Goal: Task Accomplishment & Management: Manage account settings

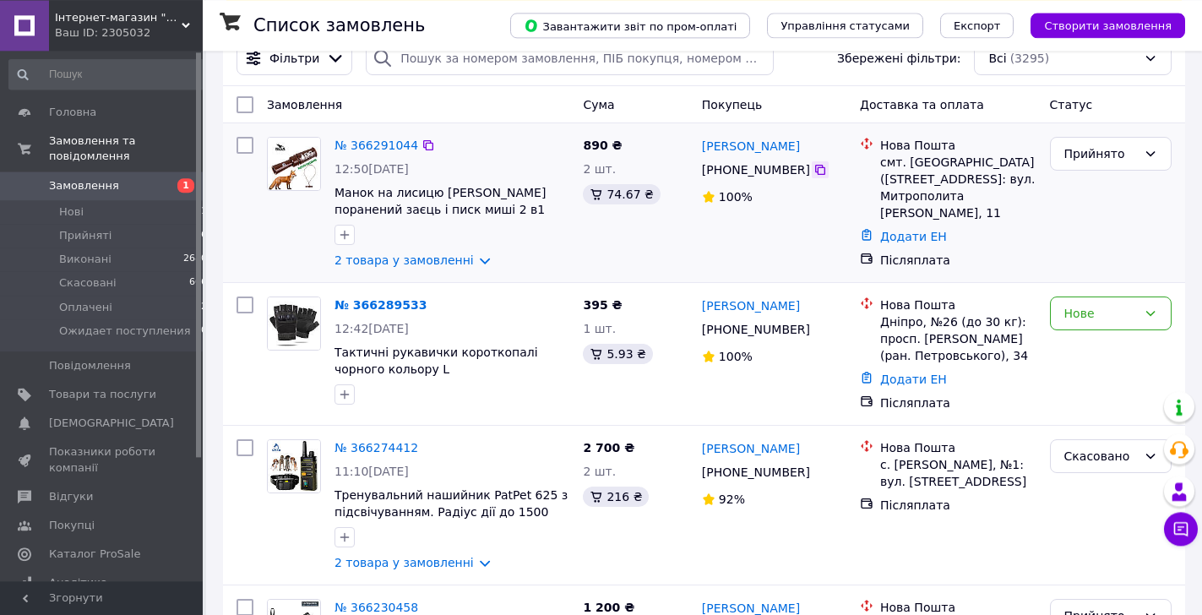
scroll to position [172, 0]
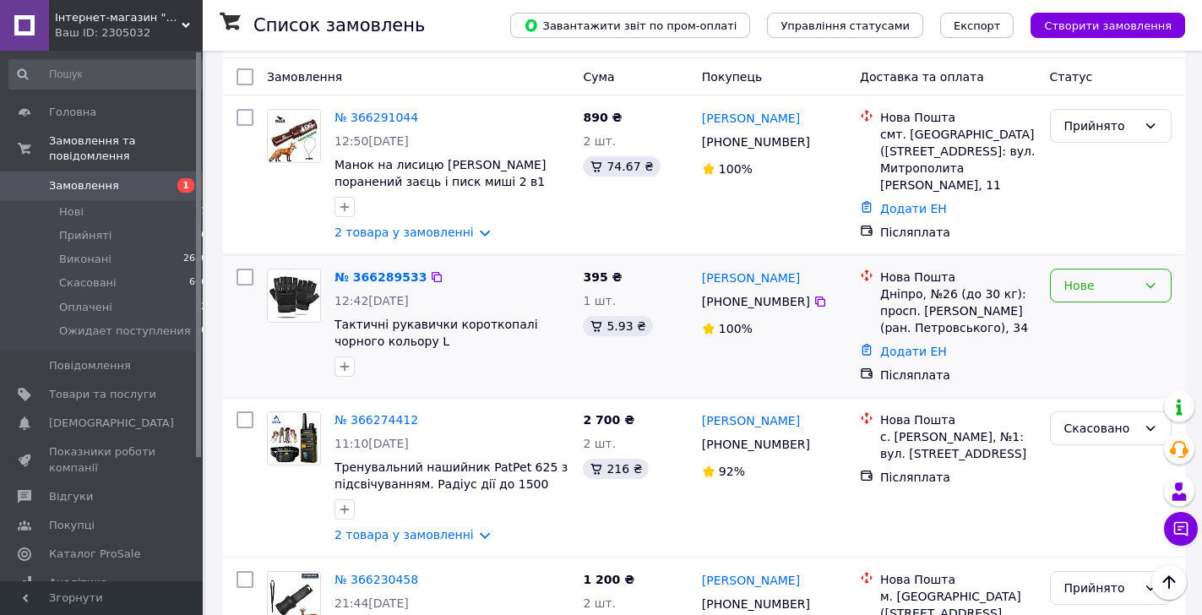
click at [1082, 286] on div "Нове" at bounding box center [1100, 285] width 73 height 19
click at [1092, 325] on li "Прийнято" at bounding box center [1111, 323] width 120 height 30
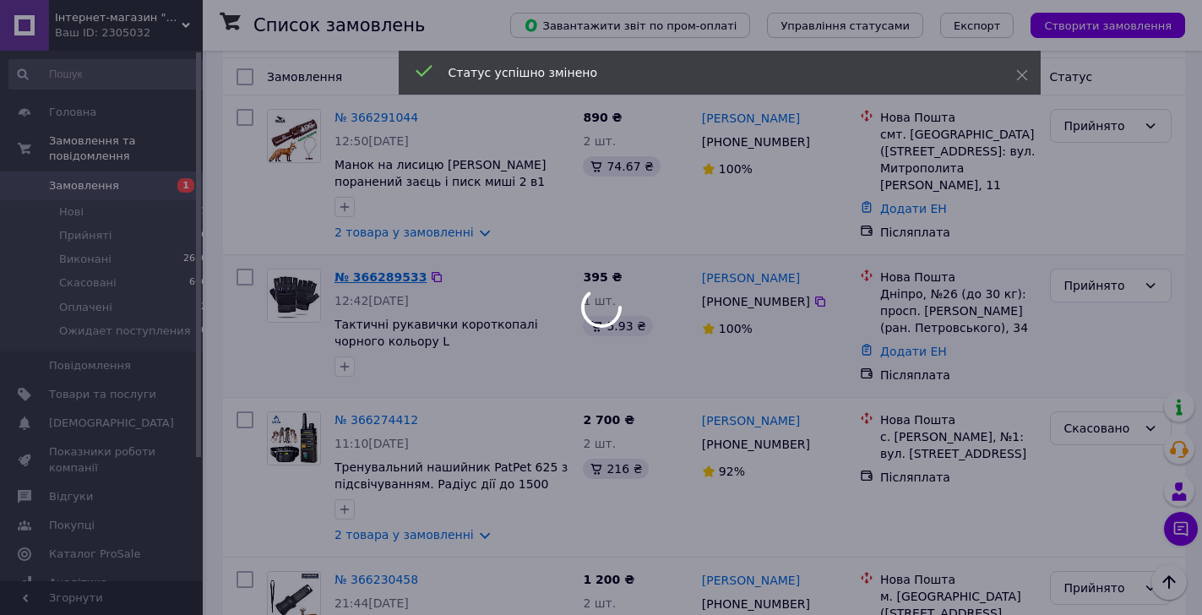
click at [364, 281] on div at bounding box center [601, 307] width 1202 height 615
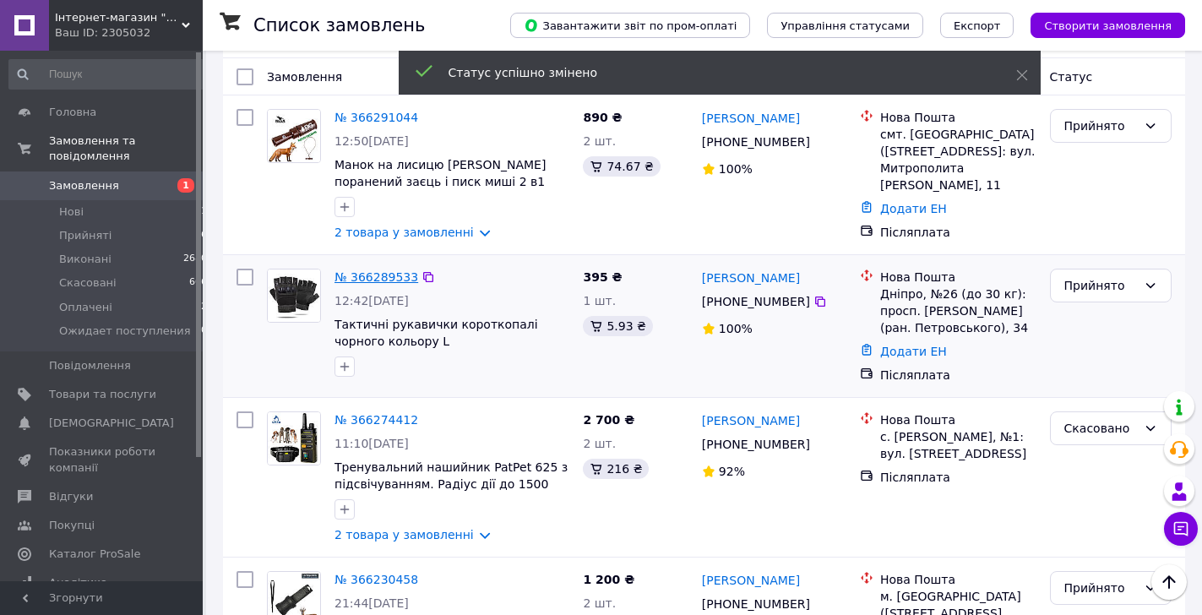
click at [364, 280] on link "№ 366289533" at bounding box center [376, 277] width 84 height 14
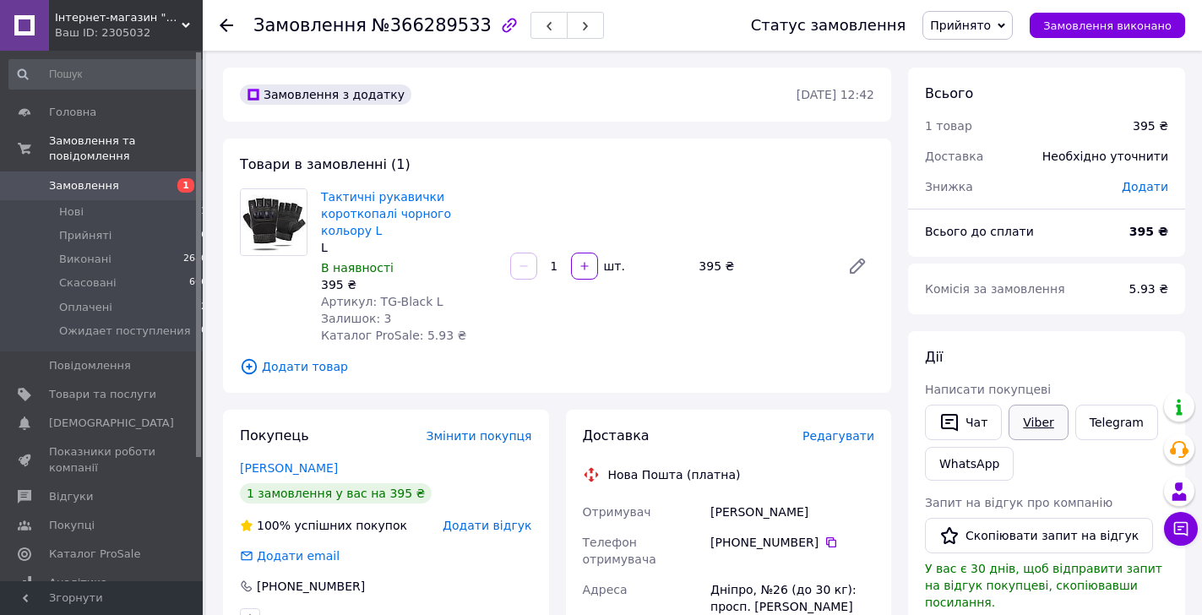
click at [1033, 426] on link "Viber" at bounding box center [1037, 422] width 59 height 35
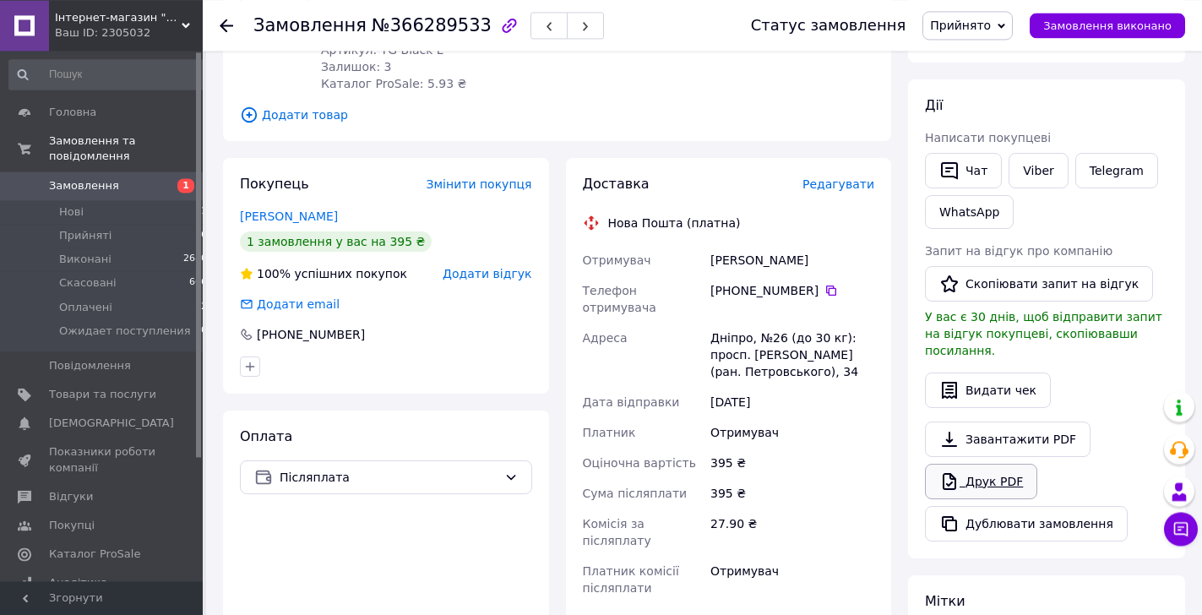
scroll to position [258, 0]
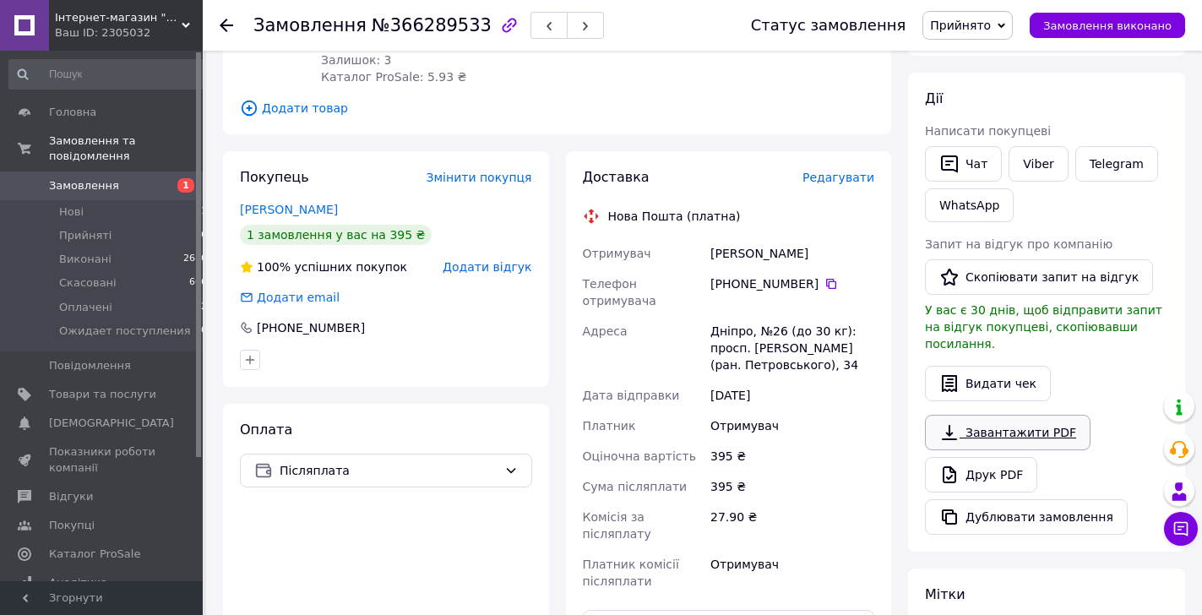
click at [999, 418] on link "Завантажити PDF" at bounding box center [1008, 432] width 166 height 35
click at [66, 178] on span "Замовлення" at bounding box center [84, 185] width 70 height 15
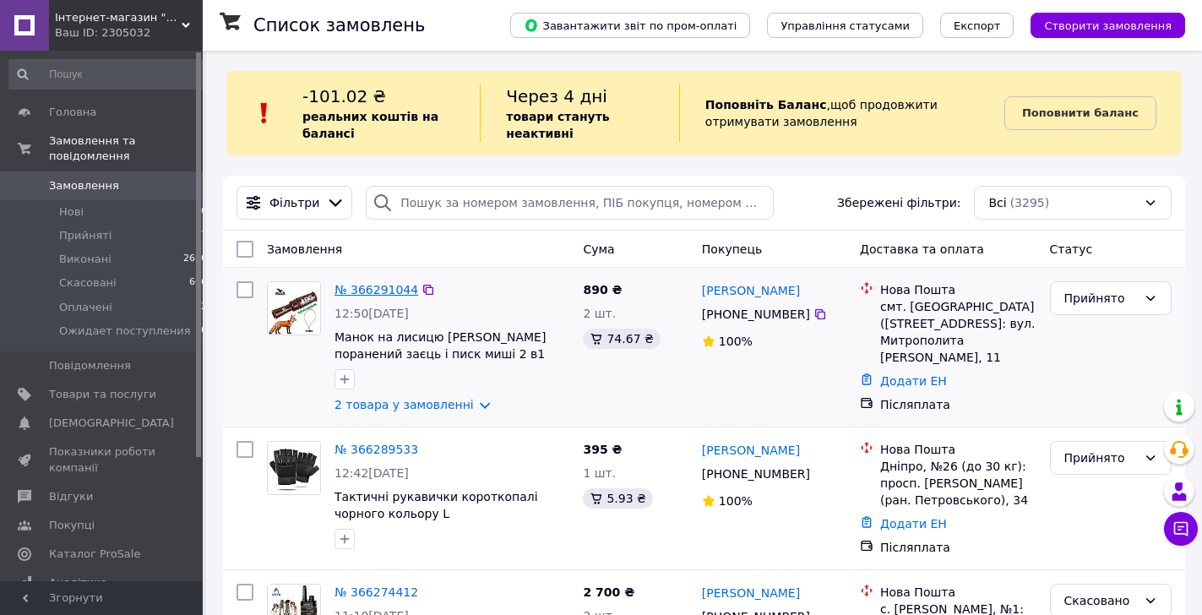
click at [346, 288] on link "№ 366291044" at bounding box center [376, 290] width 84 height 14
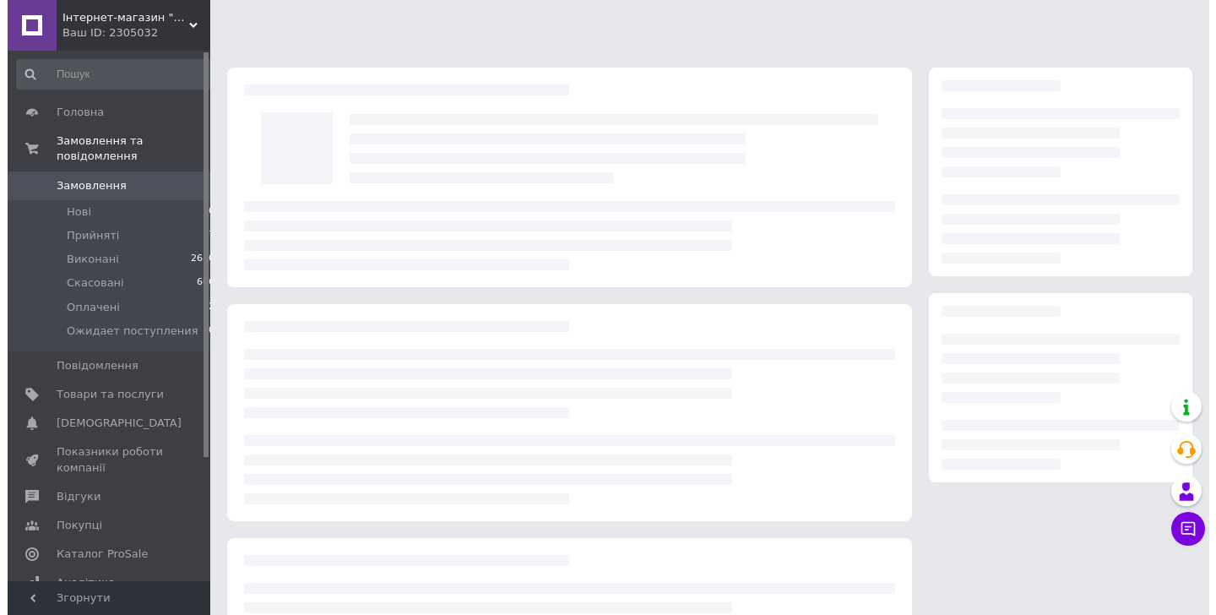
scroll to position [157, 0]
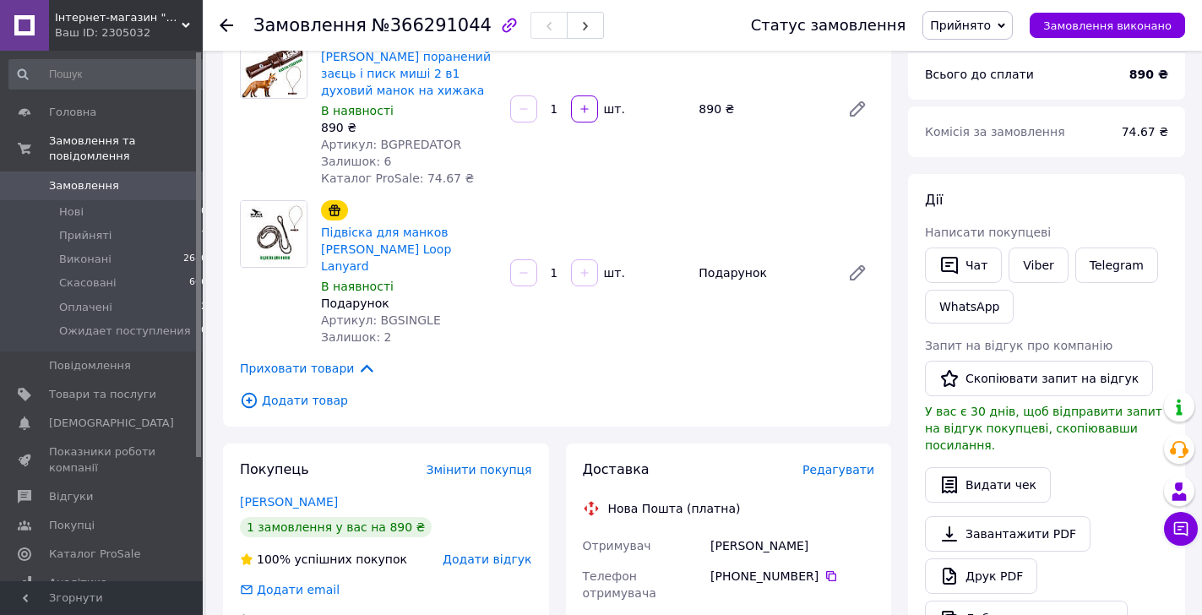
click at [845, 463] on span "Редагувати" at bounding box center [838, 470] width 72 height 14
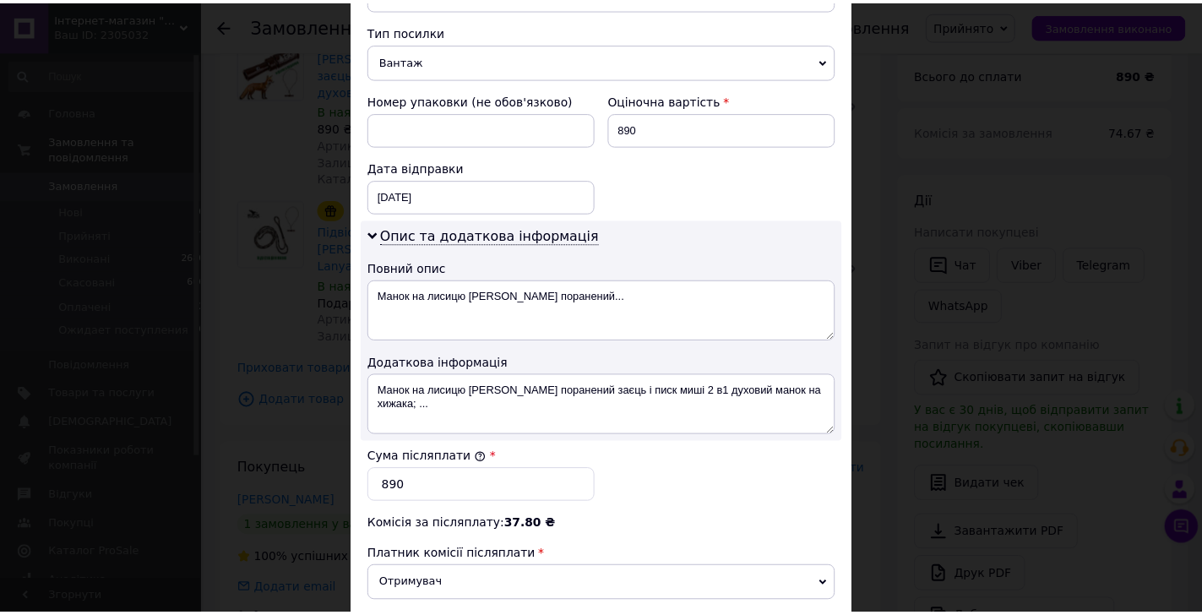
scroll to position [892, 0]
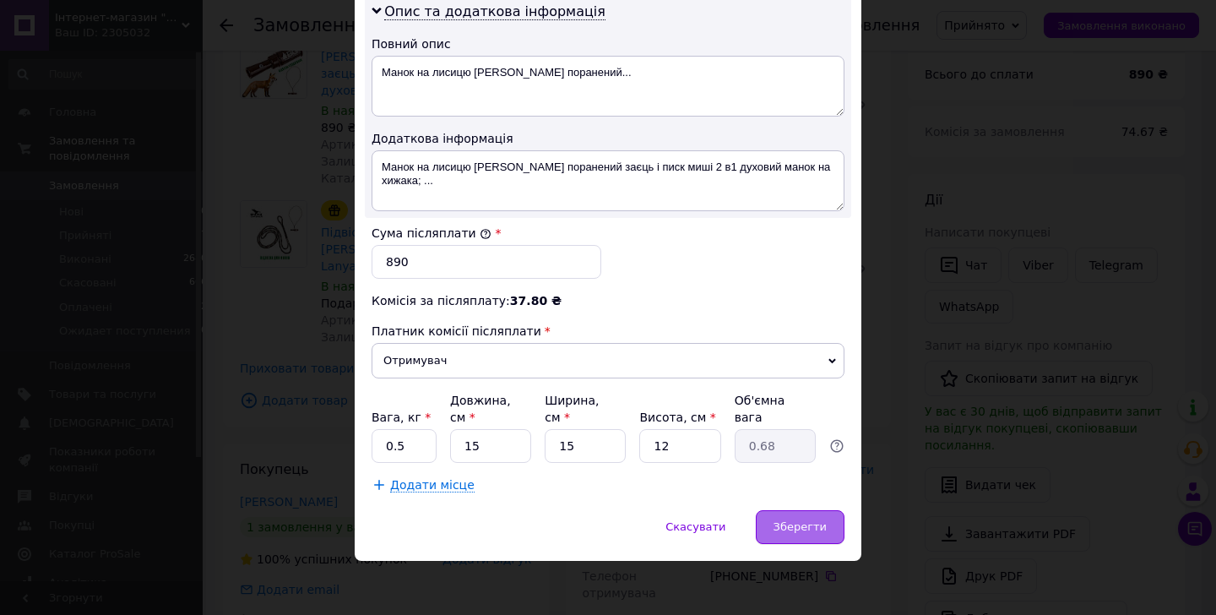
click at [831, 532] on div "Зберегти" at bounding box center [800, 527] width 89 height 34
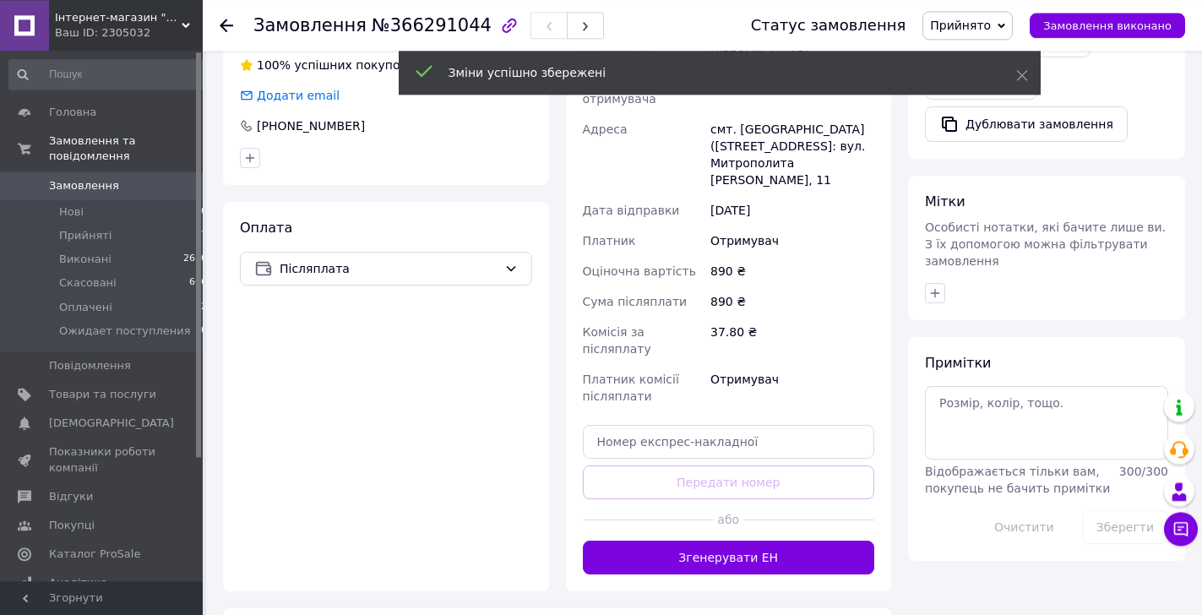
scroll to position [674, 0]
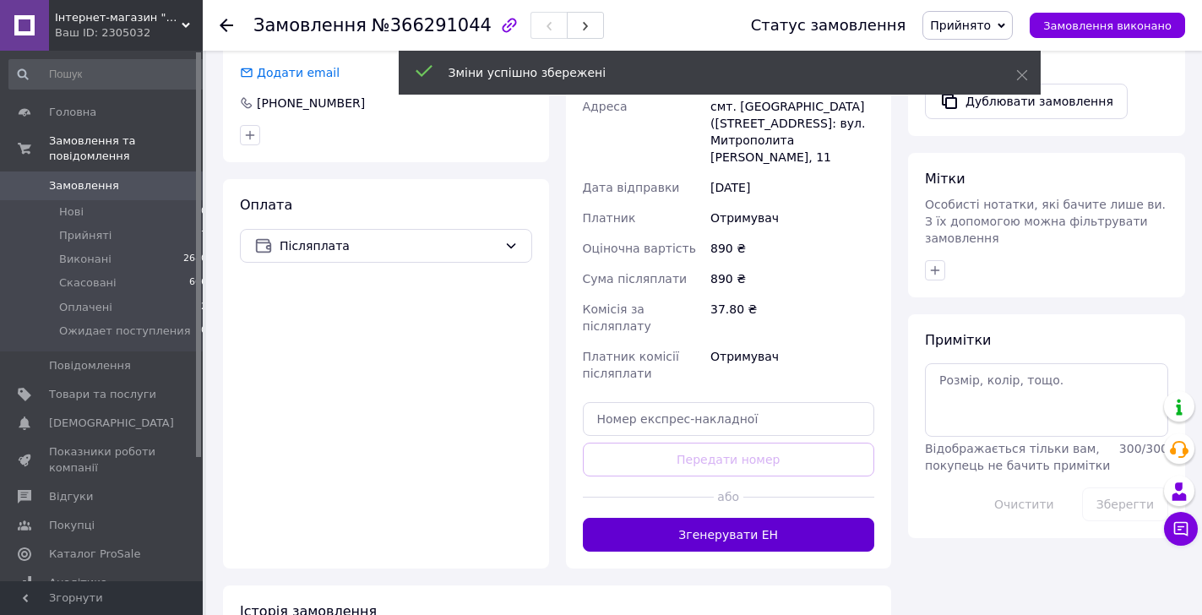
click at [756, 518] on button "Згенерувати ЕН" at bounding box center [729, 535] width 292 height 34
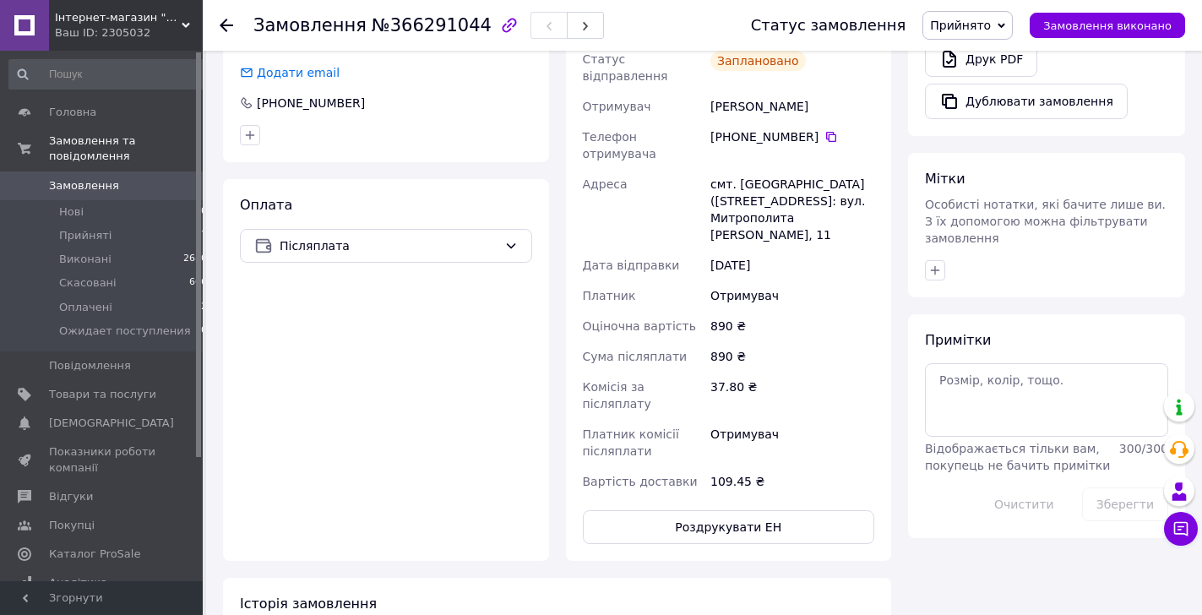
click at [95, 178] on span "Замовлення" at bounding box center [84, 185] width 70 height 15
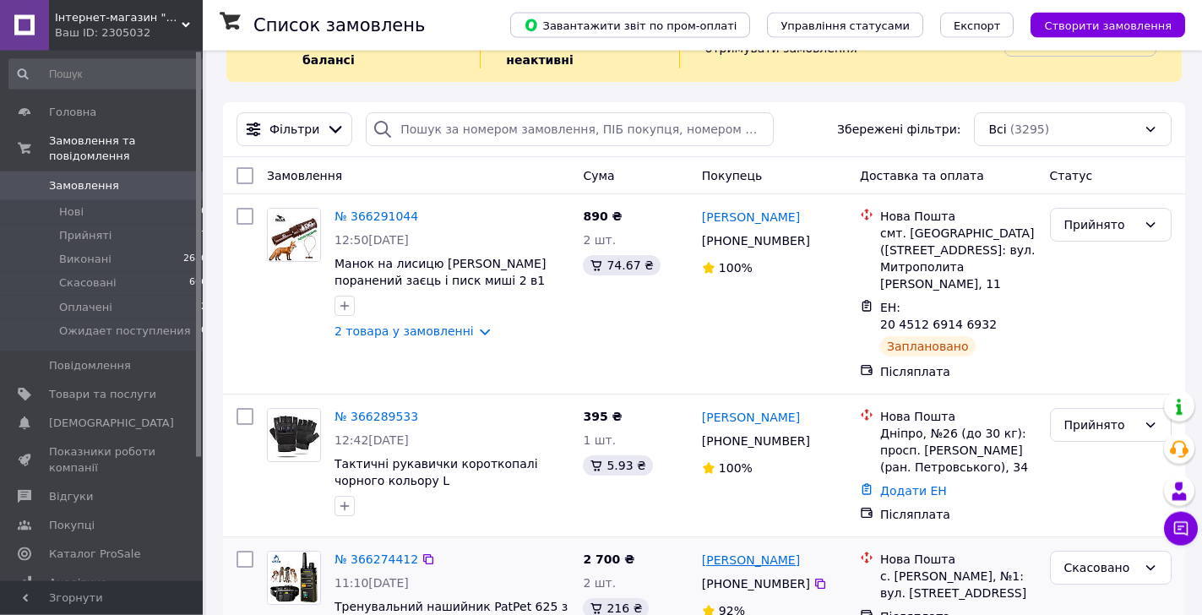
scroll to position [86, 0]
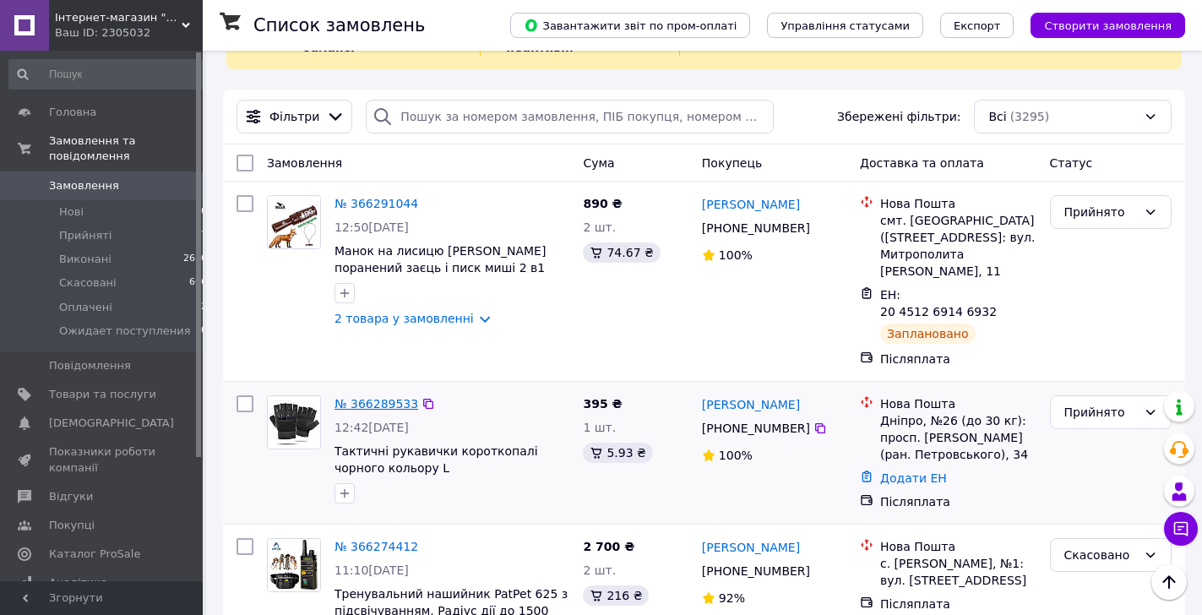
click at [365, 397] on link "№ 366289533" at bounding box center [376, 404] width 84 height 14
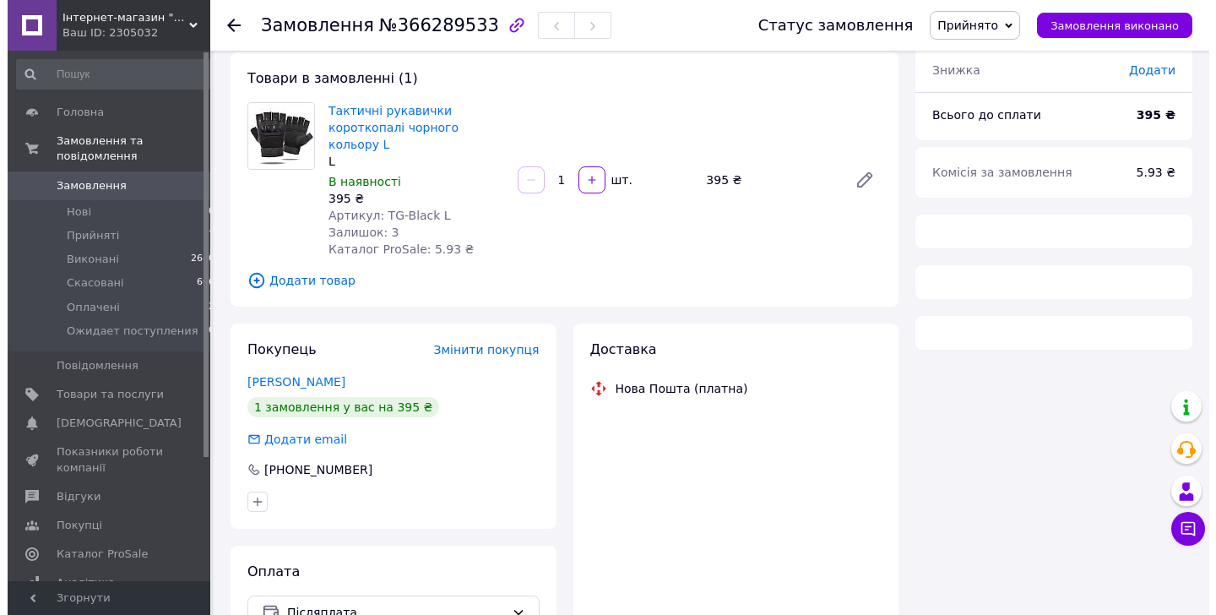
scroll to position [168, 0]
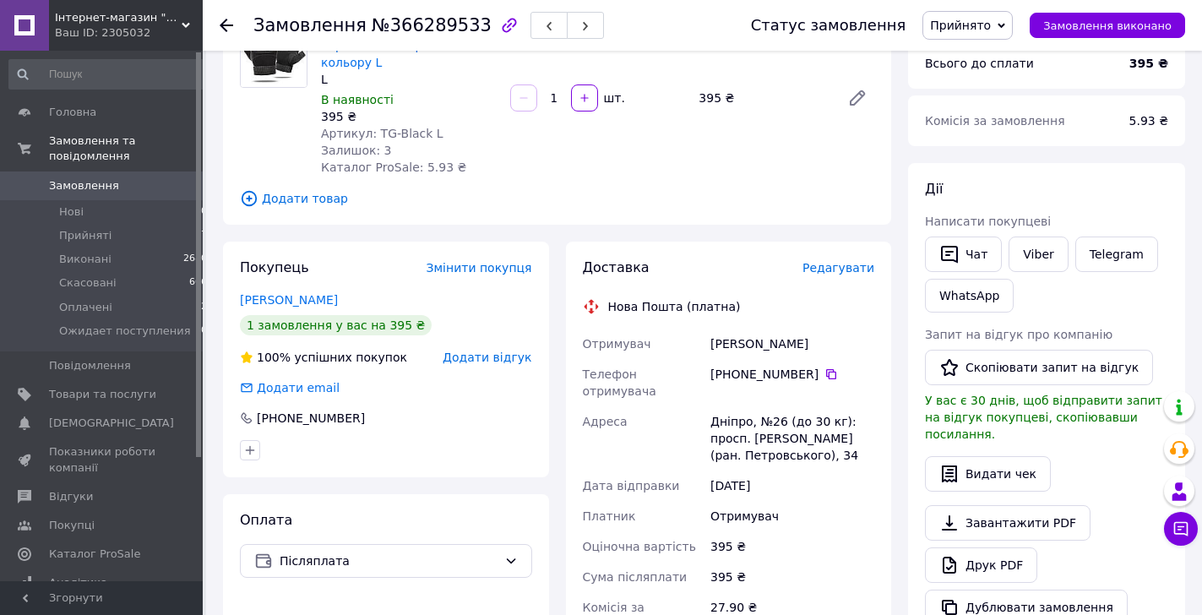
click at [834, 261] on span "Редагувати" at bounding box center [838, 268] width 72 height 14
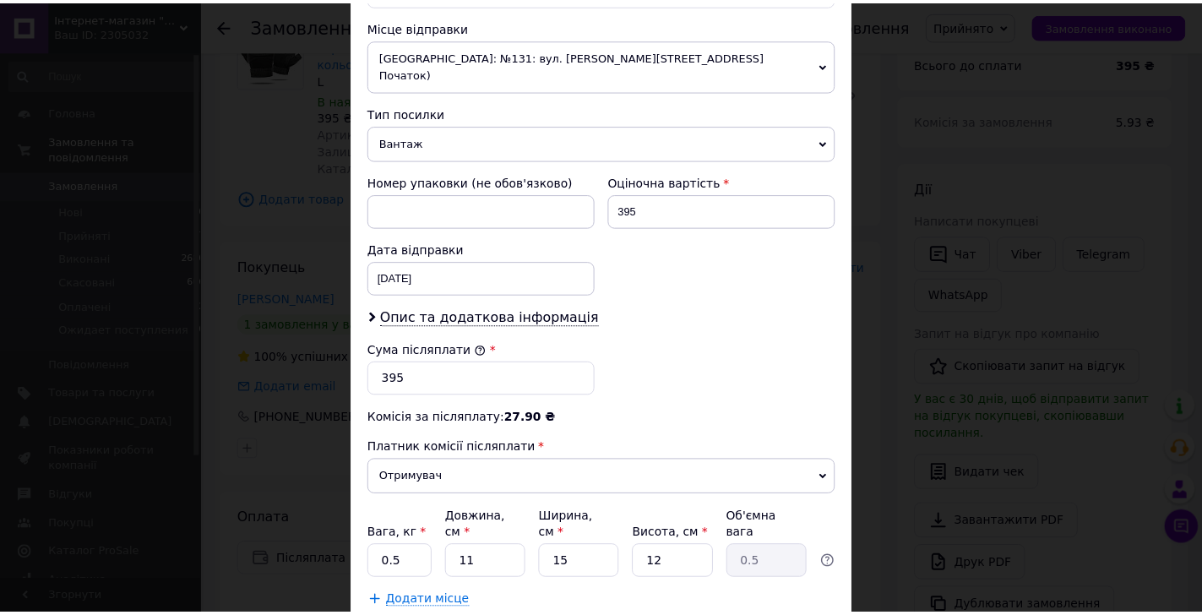
scroll to position [674, 0]
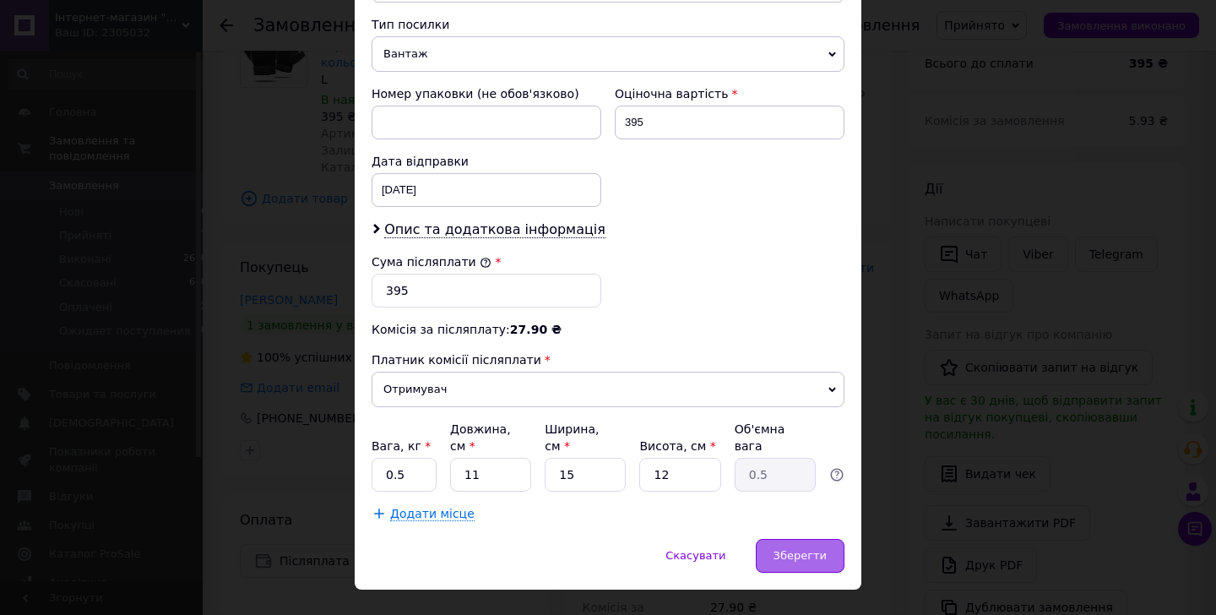
click at [769, 539] on div "Зберегти" at bounding box center [800, 556] width 89 height 34
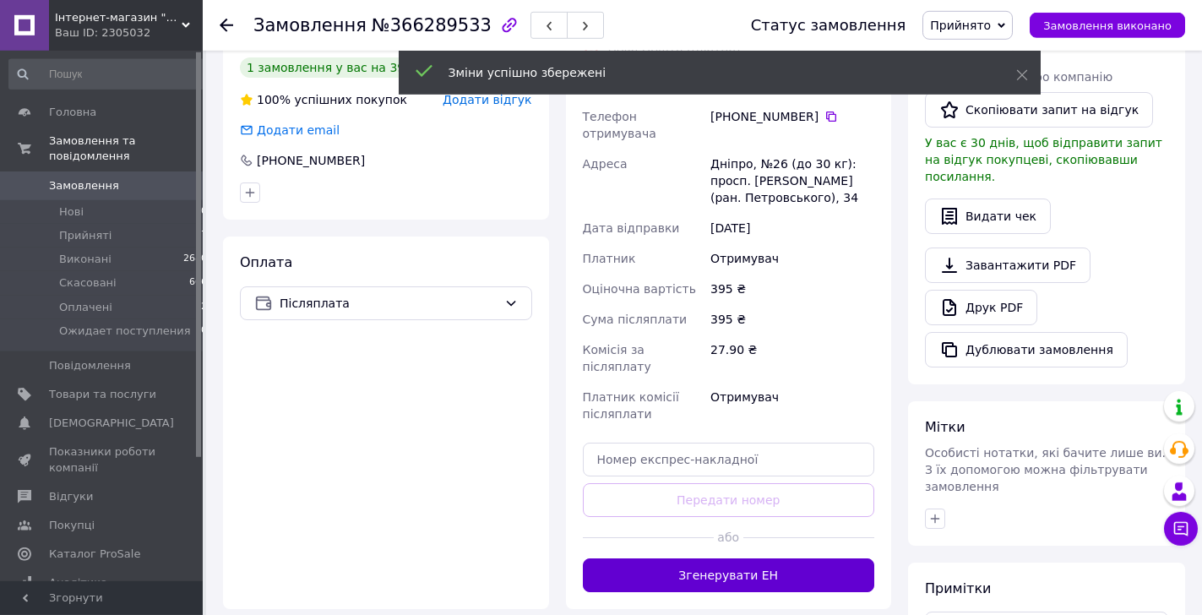
scroll to position [427, 0]
click at [781, 557] on button "Згенерувати ЕН" at bounding box center [729, 574] width 292 height 34
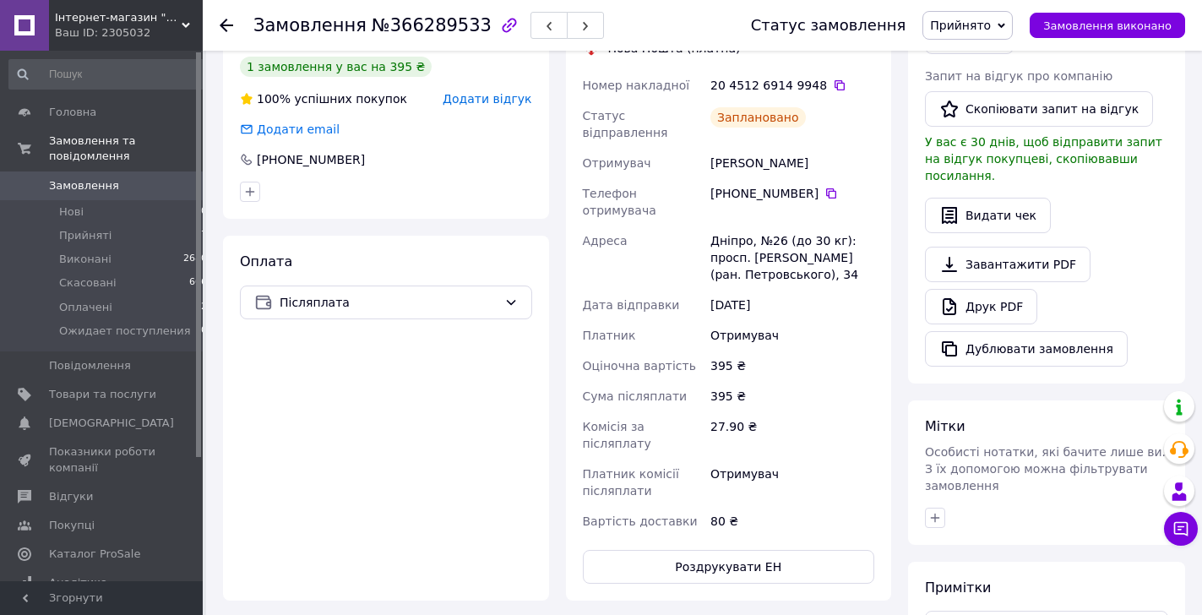
drag, startPoint x: 77, startPoint y: 166, endPoint x: 156, endPoint y: 29, distance: 158.9
click at [77, 178] on span "Замовлення" at bounding box center [84, 185] width 70 height 15
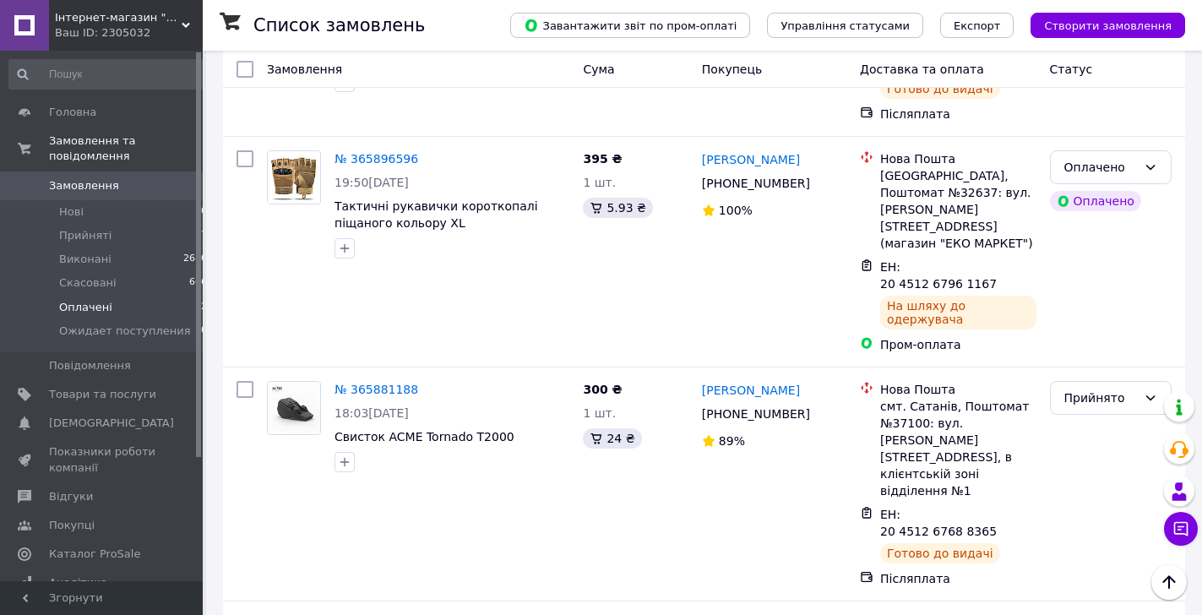
scroll to position [1723, 0]
